Goal: Task Accomplishment & Management: Use online tool/utility

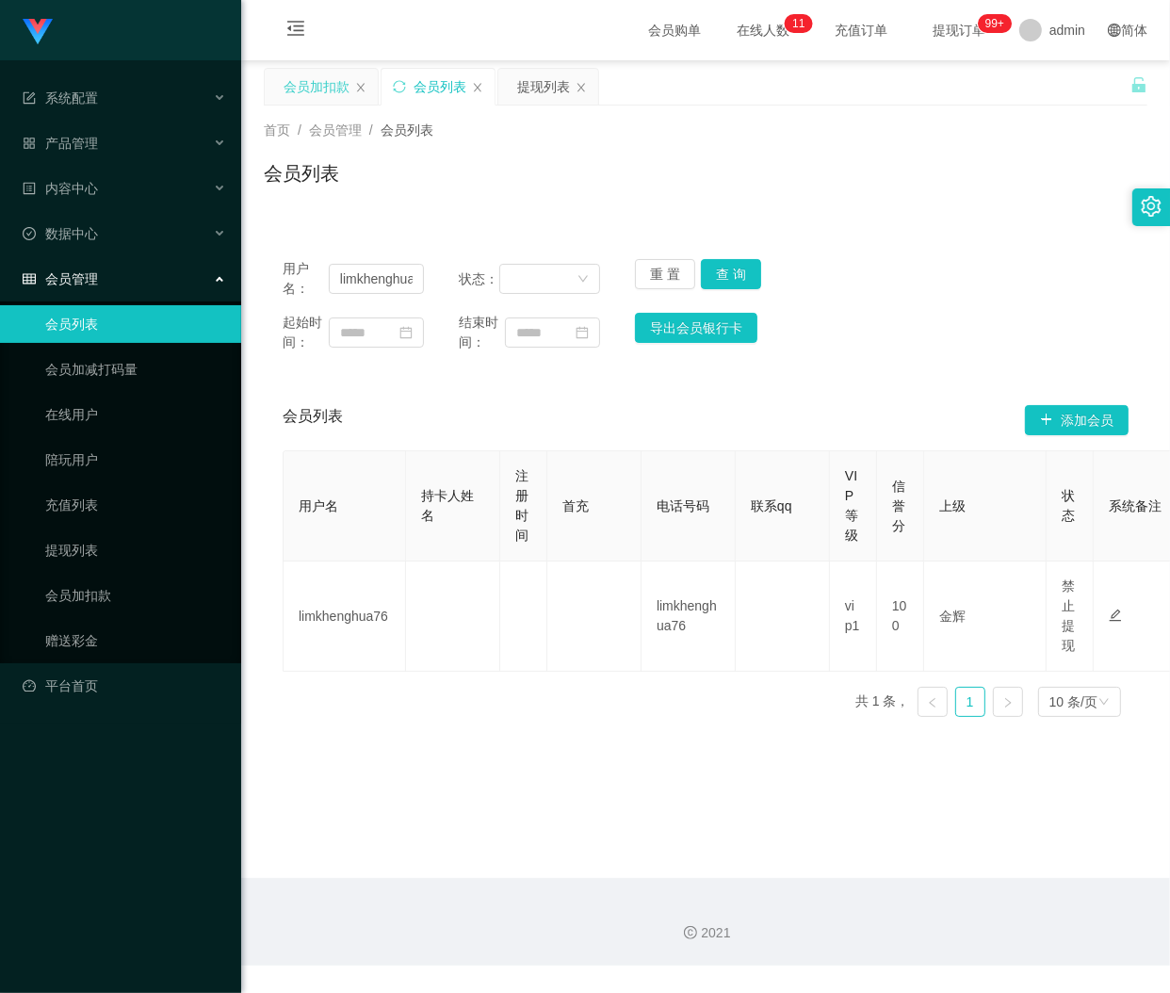
drag, startPoint x: 308, startPoint y: 75, endPoint x: 323, endPoint y: 94, distance: 24.1
click at [308, 75] on div "会员加扣款" at bounding box center [317, 87] width 66 height 36
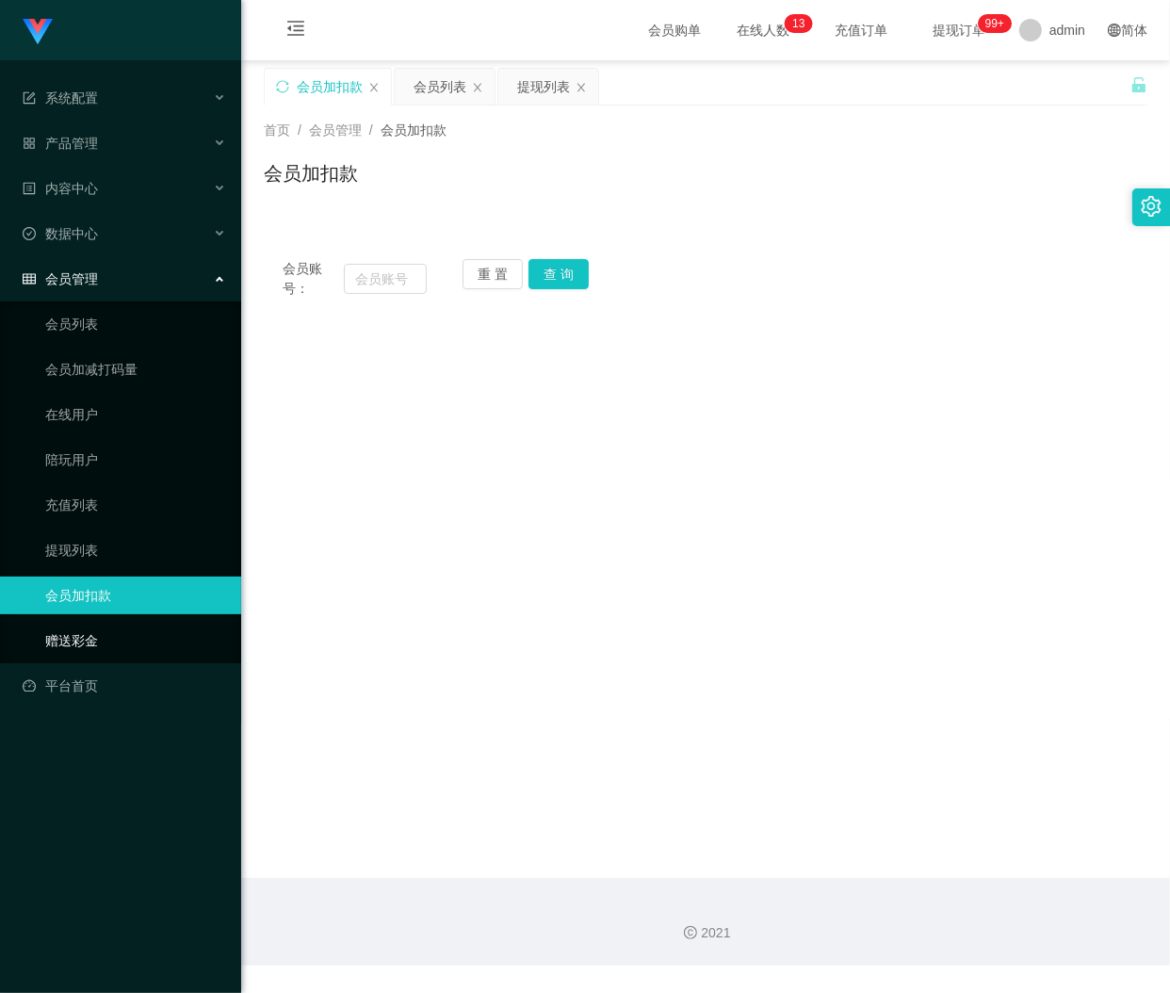
click at [77, 639] on link "赠送彩金" at bounding box center [135, 641] width 181 height 38
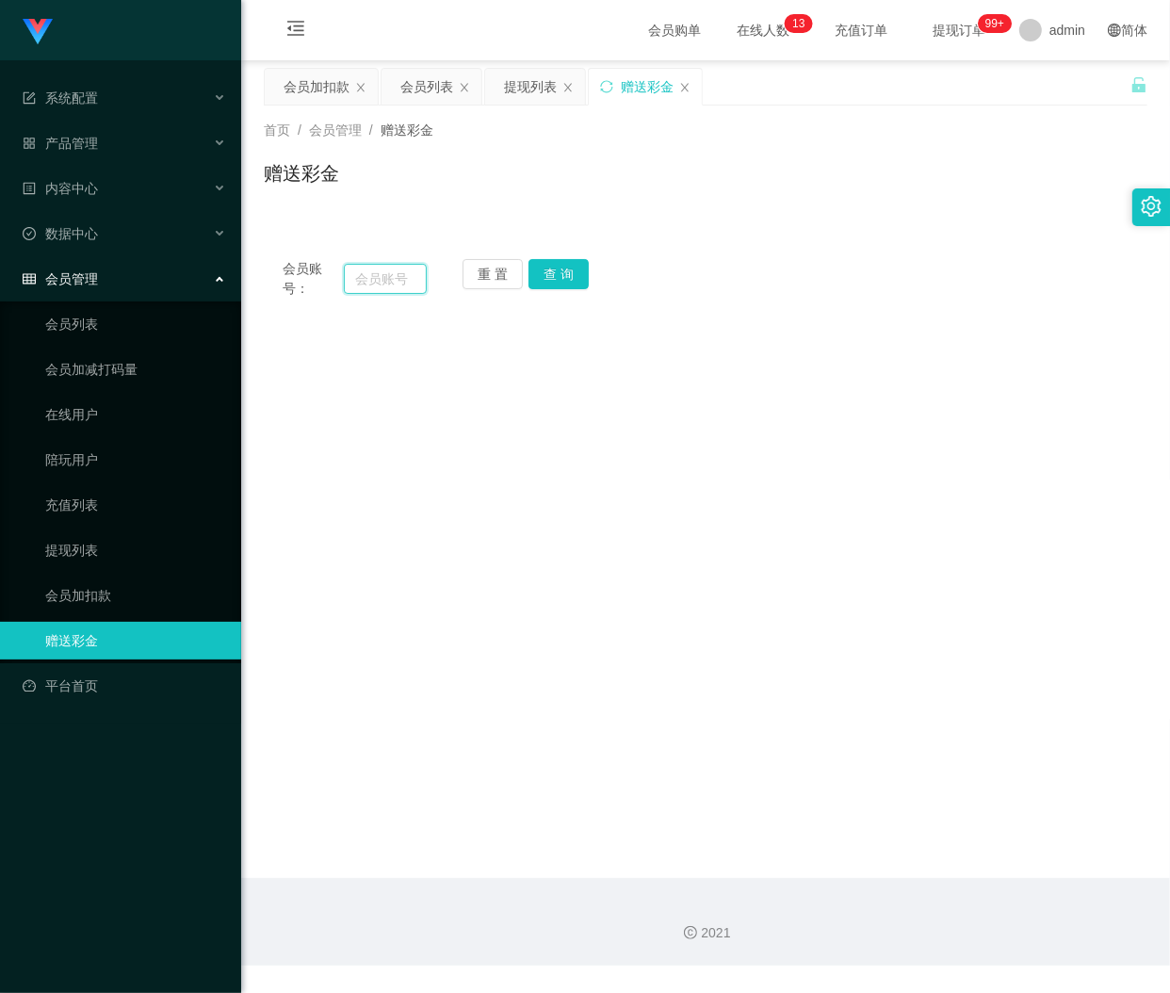
click at [367, 276] on input "text" at bounding box center [385, 279] width 83 height 30
paste input "[PERSON_NAME]"
type input "[PERSON_NAME]"
drag, startPoint x: 561, startPoint y: 279, endPoint x: 595, endPoint y: 307, distance: 44.1
click at [561, 279] on button "查 询" at bounding box center [558, 274] width 60 height 30
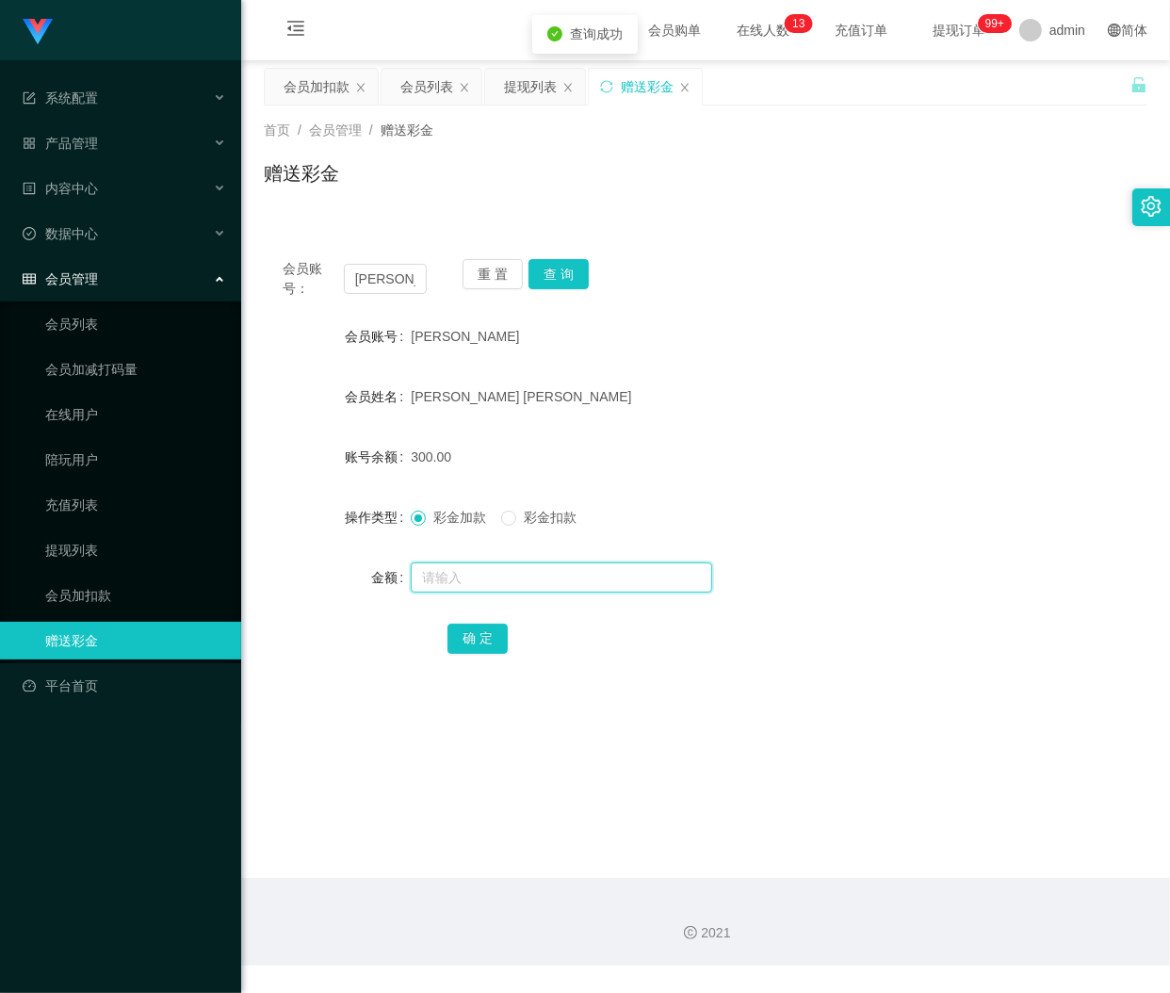
click at [481, 580] on input "text" at bounding box center [561, 577] width 301 height 30
type input "75"
click at [478, 643] on button "确 定" at bounding box center [477, 639] width 60 height 30
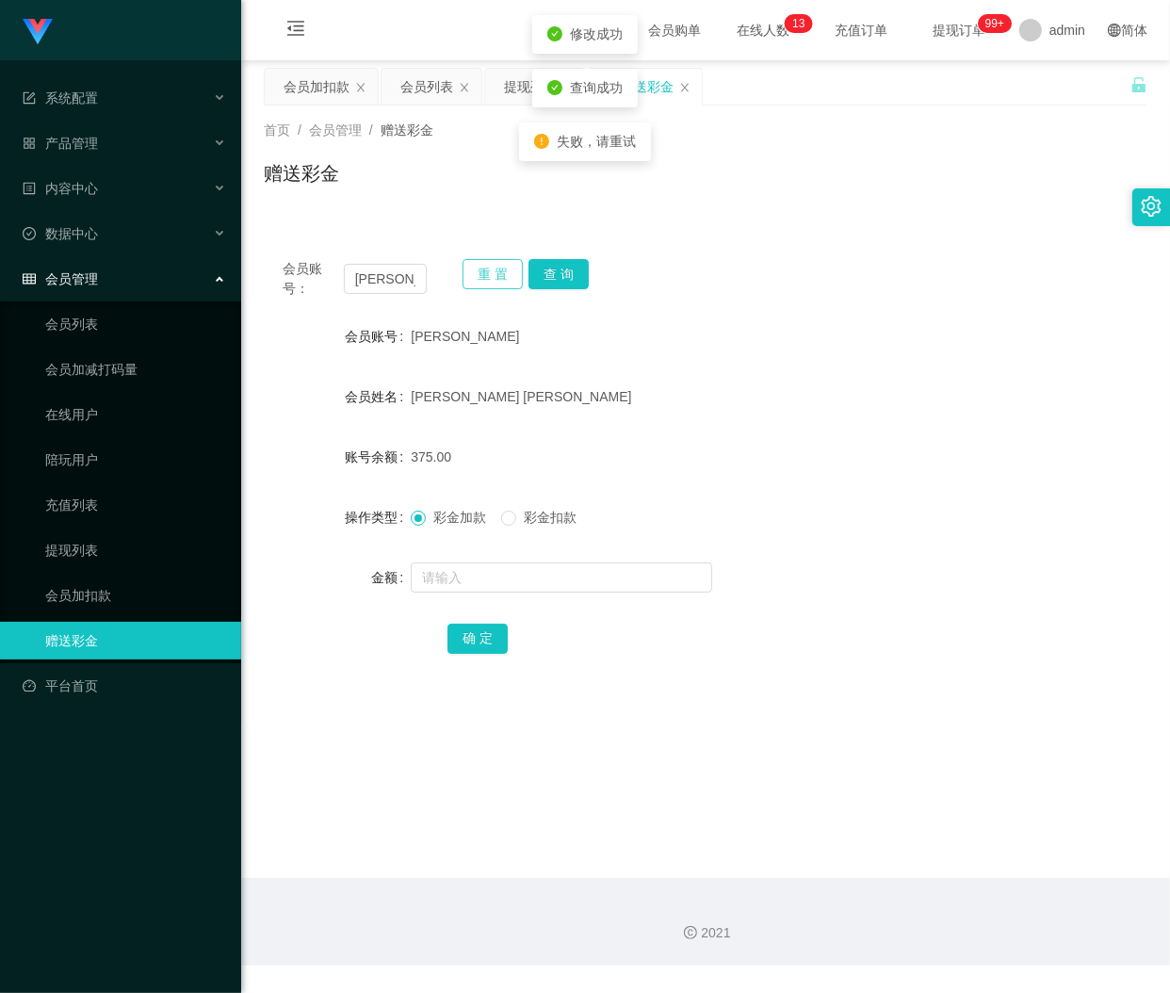
click at [484, 267] on button "重 置" at bounding box center [492, 274] width 60 height 30
